Goal: Navigation & Orientation: Go to known website

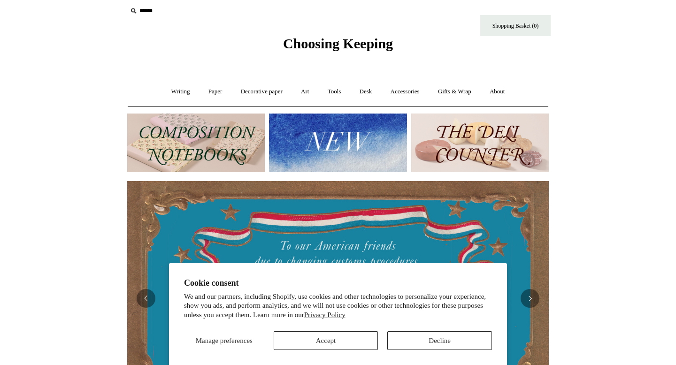
scroll to position [7, 0]
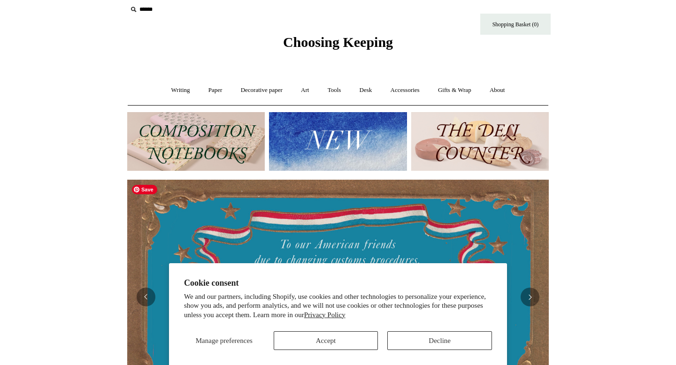
click at [346, 186] on img at bounding box center [337, 297] width 421 height 235
click at [331, 155] on img at bounding box center [337, 141] width 137 height 59
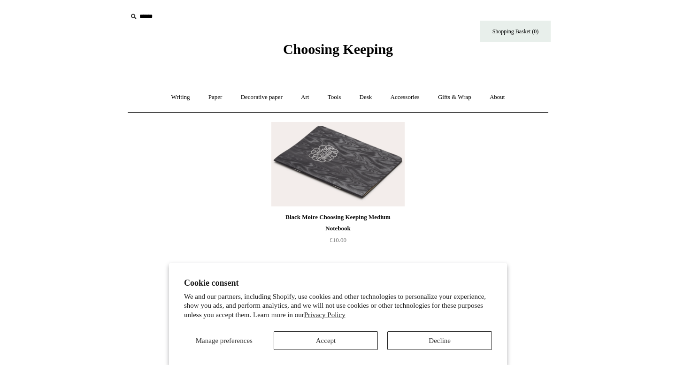
scroll to position [8, 0]
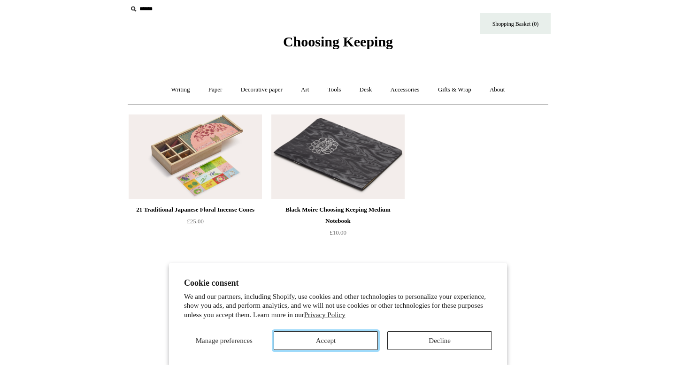
click at [353, 335] on button "Accept" at bounding box center [326, 340] width 105 height 19
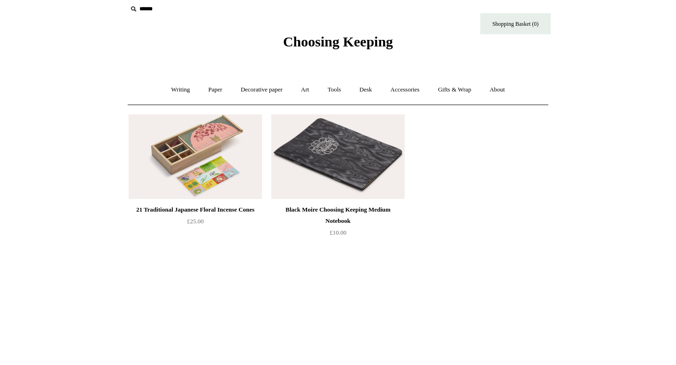
click at [335, 43] on span "Choosing Keeping" at bounding box center [338, 41] width 110 height 15
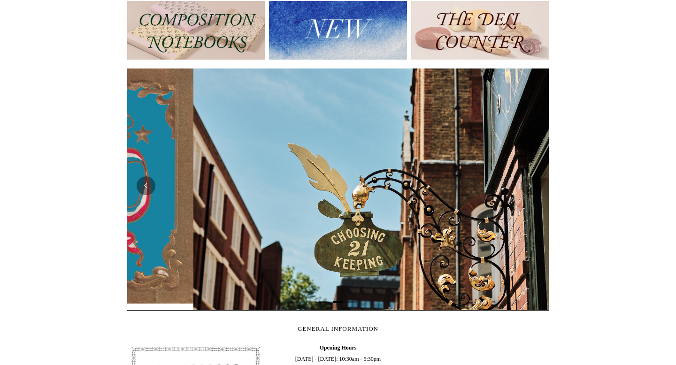
scroll to position [0, 421]
